Goal: Information Seeking & Learning: Compare options

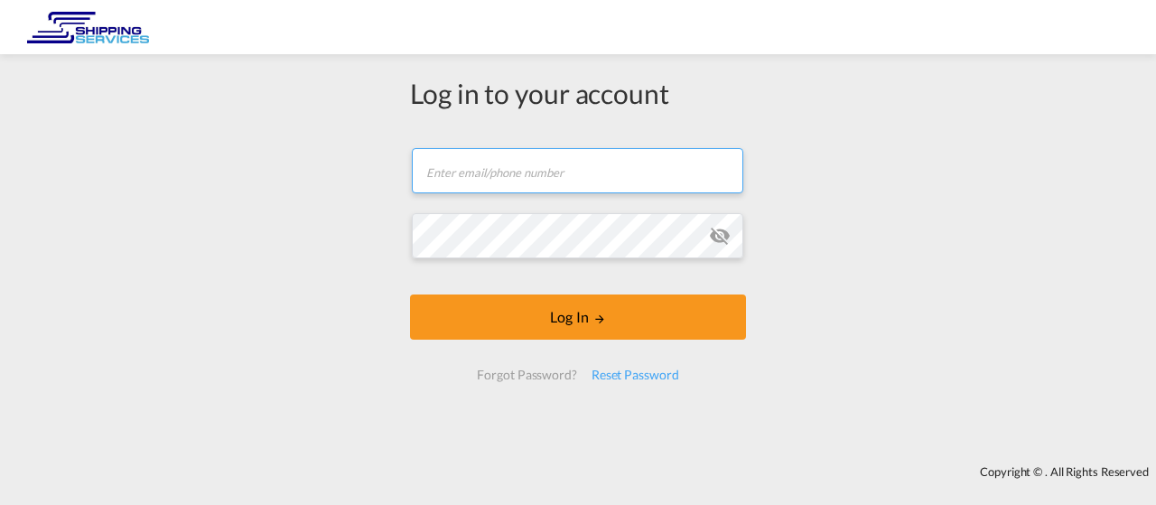
click at [526, 176] on input "text" at bounding box center [577, 170] width 331 height 45
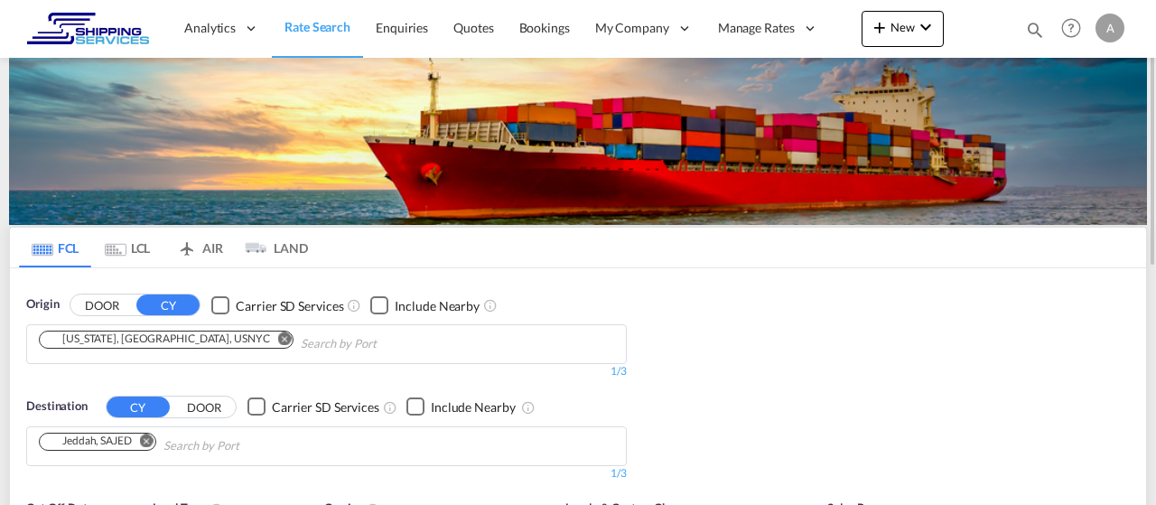
click at [933, 370] on div "Origin DOOR CY Carrier SD Services Include Nearby [US_STATE], [GEOGRAPHIC_DATA]…" at bounding box center [578, 379] width 1136 height 222
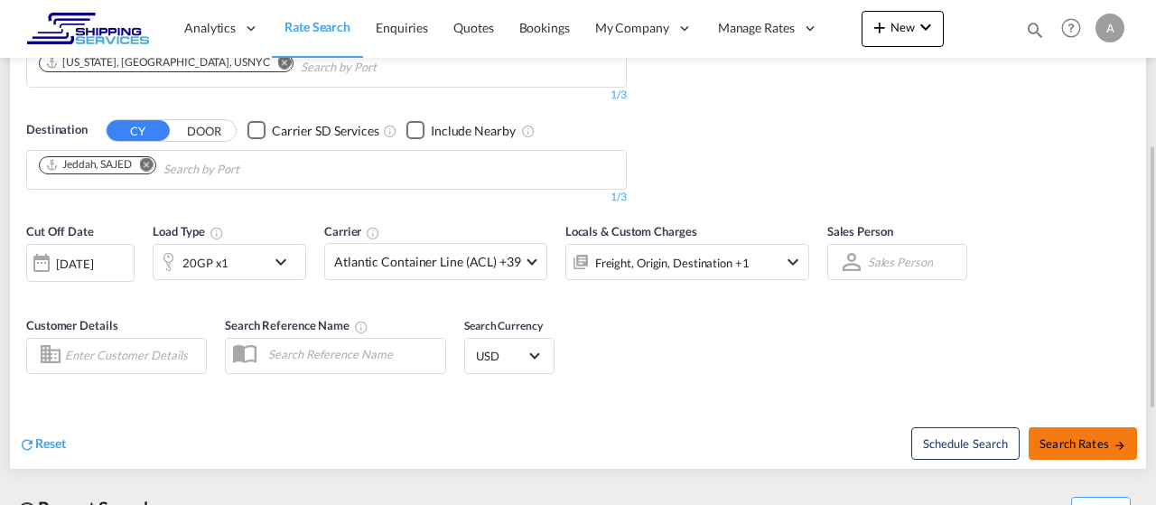
click at [1067, 434] on button "Search Rates" at bounding box center [1083, 443] width 108 height 33
type input "USNYC to SAJED / [DATE]"
